Goal: Use online tool/utility

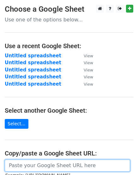
click at [38, 165] on input "url" at bounding box center [67, 166] width 125 height 12
paste input "https://docs.google.com/spreadsheets/d/15VKnt4qjeR71iRgNLnwOdwDGcTh5YTMo1I_gggx…"
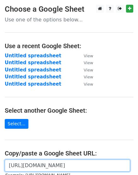
scroll to position [0, 139]
type input "https://docs.google.com/spreadsheets/d/15VKnt4qjeR71iRgNLnwOdwDGcTh5YTMo1I_gggx…"
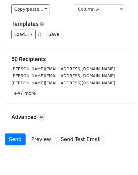
scroll to position [70, 0]
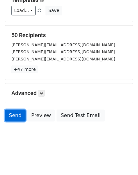
click at [14, 114] on link "Send" at bounding box center [15, 116] width 21 height 12
